Goal: Transaction & Acquisition: Purchase product/service

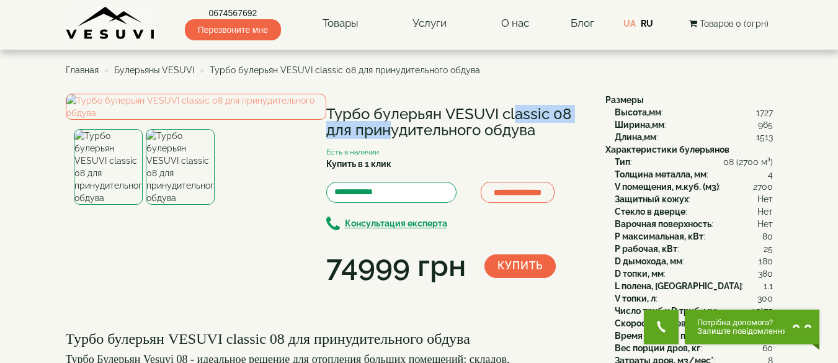
drag, startPoint x: 446, startPoint y: 114, endPoint x: 569, endPoint y: 110, distance: 122.9
click at [569, 110] on h1 "Турбо булерьян VESUVI classic 08 для принудительного обдува" at bounding box center [456, 122] width 261 height 33
copy h1 "VESUVI classic 08"
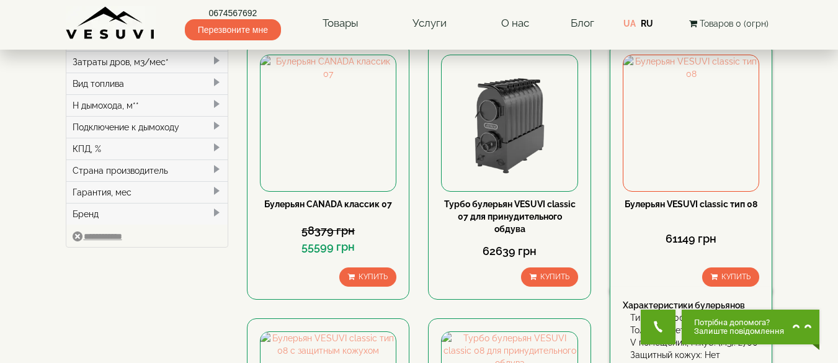
scroll to position [372, 0]
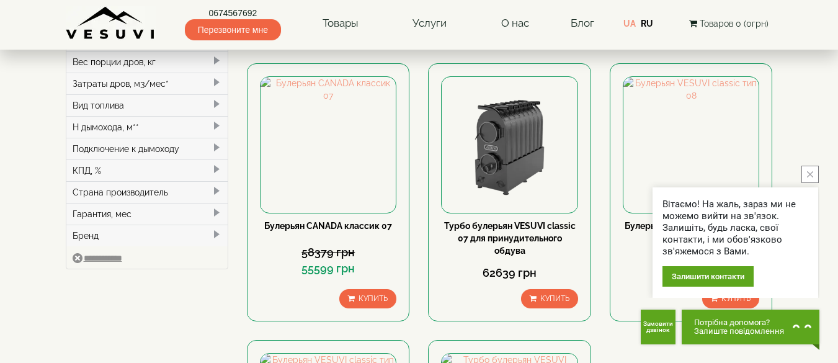
drag, startPoint x: 806, startPoint y: 171, endPoint x: 822, endPoint y: 190, distance: 24.7
click at [808, 173] on button "close button" at bounding box center [809, 174] width 17 height 17
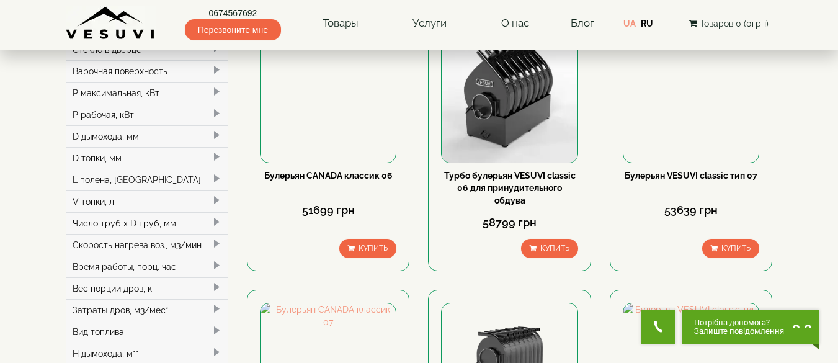
scroll to position [124, 0]
